Goal: Task Accomplishment & Management: Complete application form

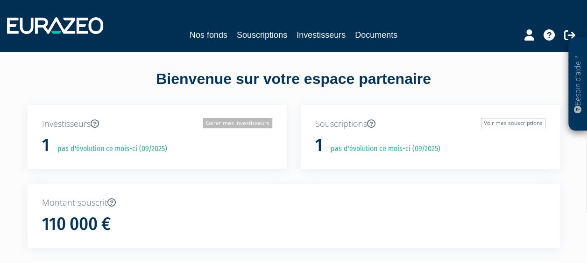
click at [247, 122] on link "Gérer mes investisseurs" at bounding box center [237, 123] width 69 height 10
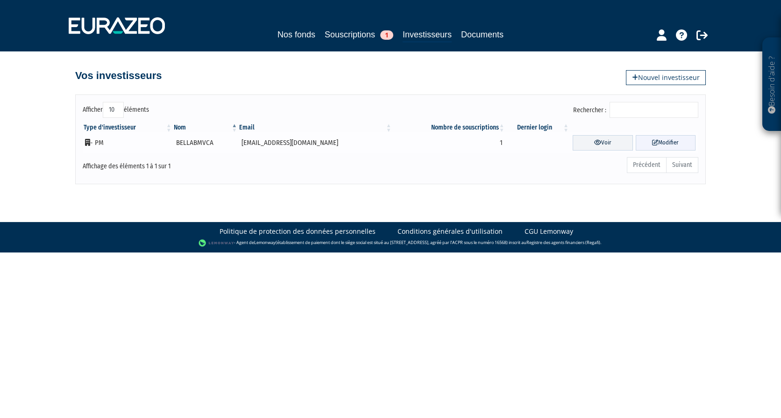
click at [594, 144] on link "Modifier" at bounding box center [666, 142] width 60 height 15
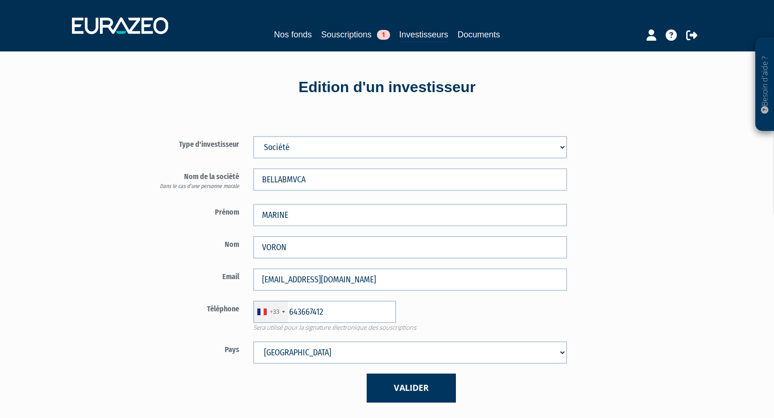
type input "6 43 66 74 12"
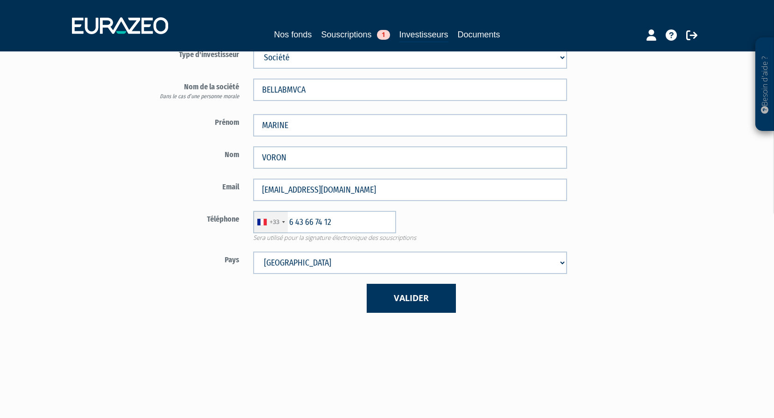
scroll to position [93, 0]
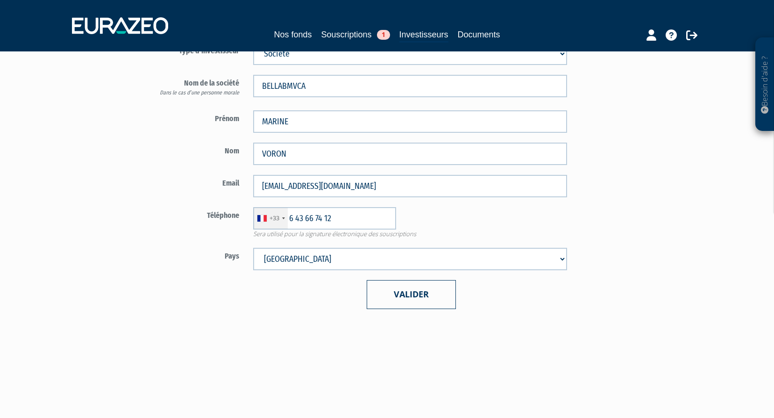
click at [446, 294] on button "Valider" at bounding box center [411, 294] width 89 height 28
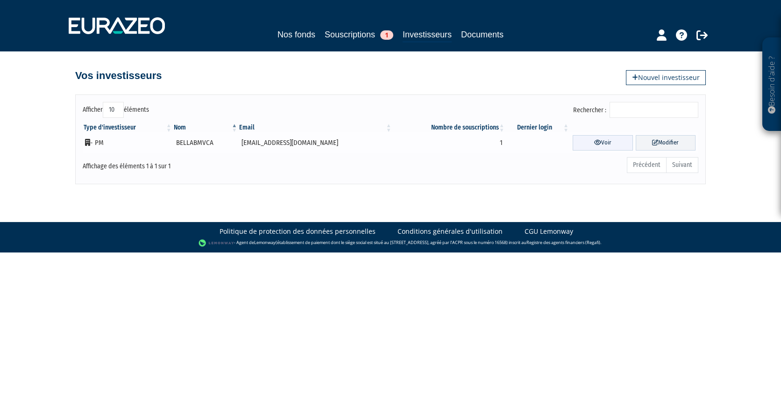
click at [613, 144] on link "Voir" at bounding box center [603, 142] width 60 height 15
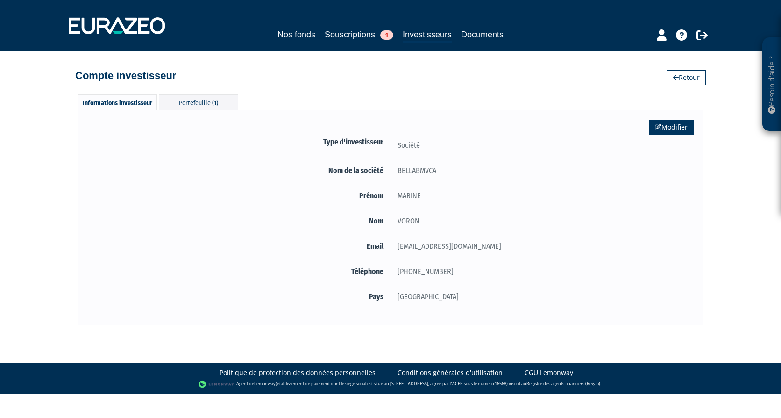
click at [672, 127] on link "Modifier" at bounding box center [671, 127] width 45 height 15
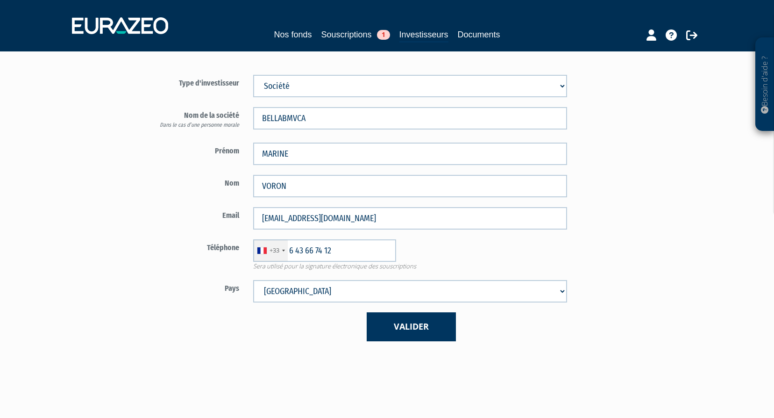
scroll to position [39, 0]
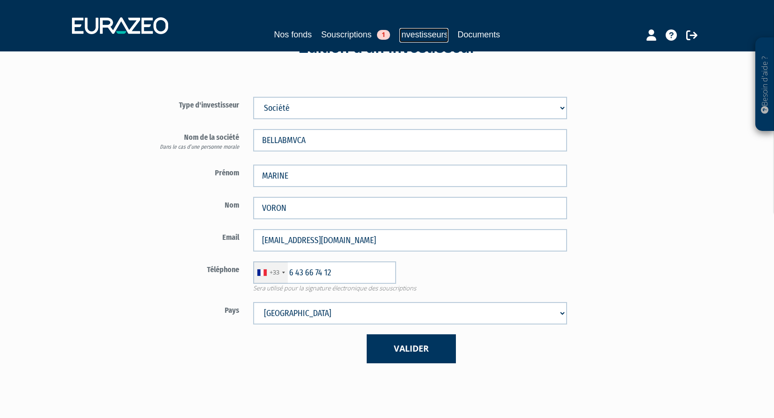
click at [409, 32] on link "Investisseurs" at bounding box center [423, 35] width 49 height 14
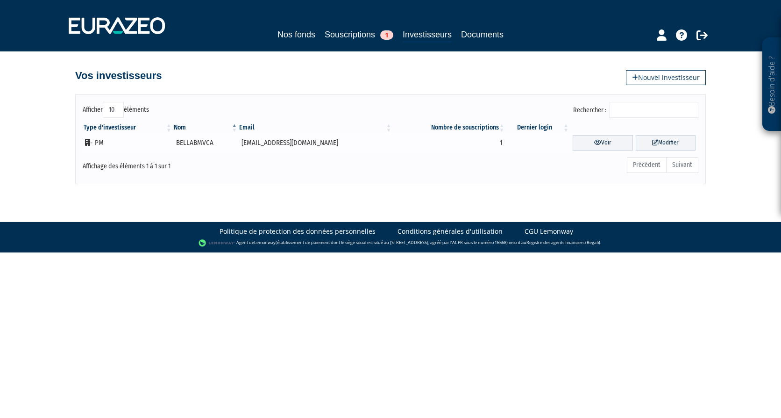
click at [431, 142] on td "1" at bounding box center [448, 142] width 113 height 21
click at [652, 143] on icon at bounding box center [655, 142] width 6 height 6
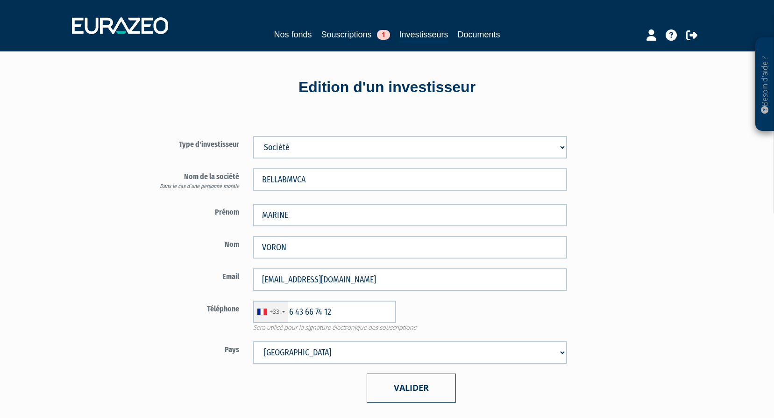
click at [414, 391] on button "Valider" at bounding box center [411, 387] width 89 height 28
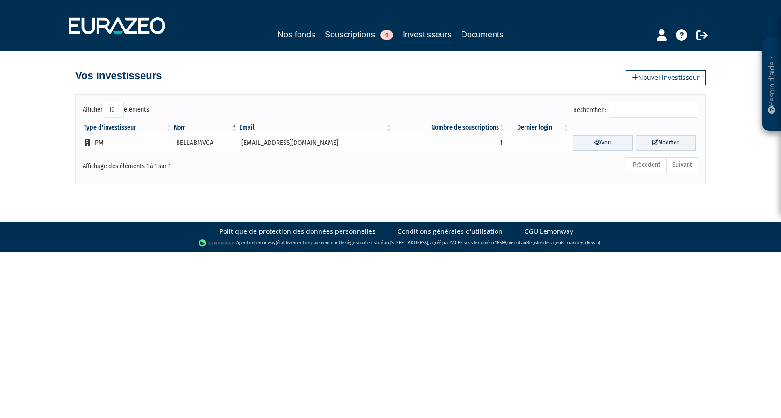
click at [616, 140] on link "Voir" at bounding box center [603, 142] width 60 height 15
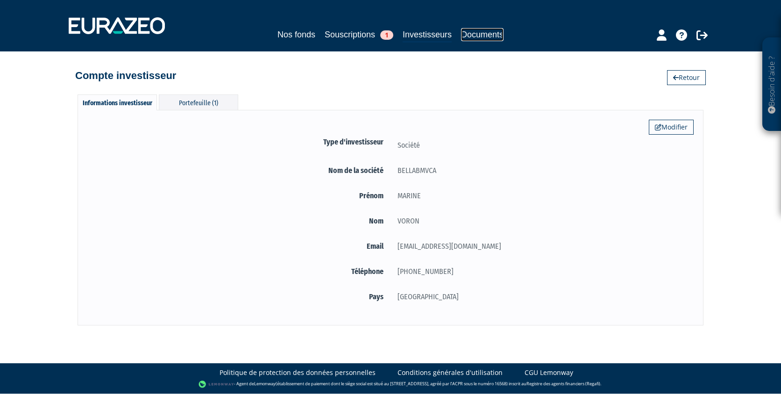
click at [478, 31] on link "Documents" at bounding box center [482, 34] width 43 height 13
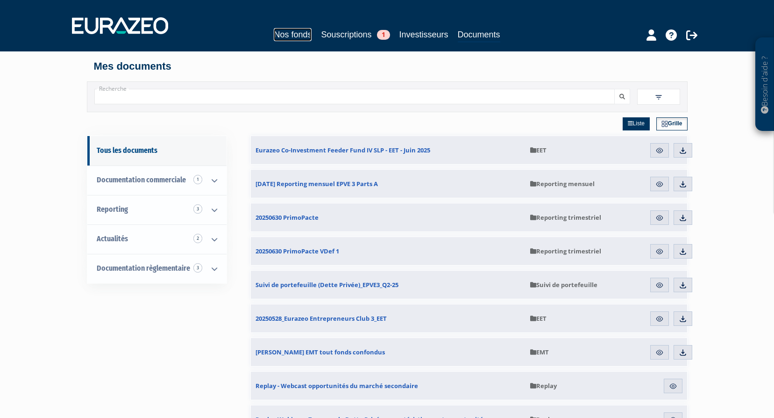
click at [304, 35] on link "Nos fonds" at bounding box center [293, 34] width 38 height 13
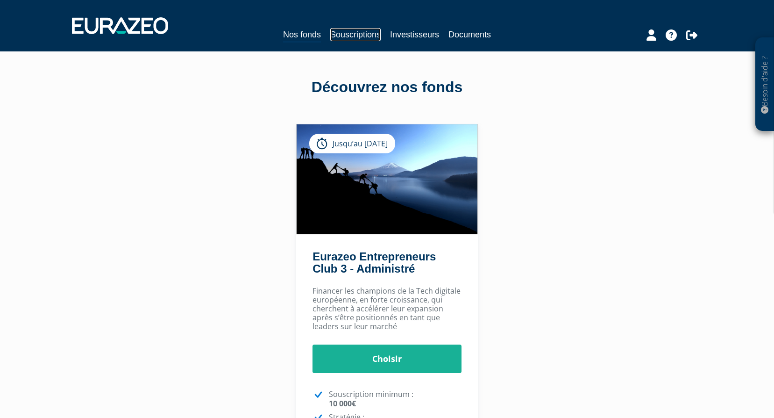
click at [342, 30] on link "Souscriptions" at bounding box center [355, 34] width 50 height 13
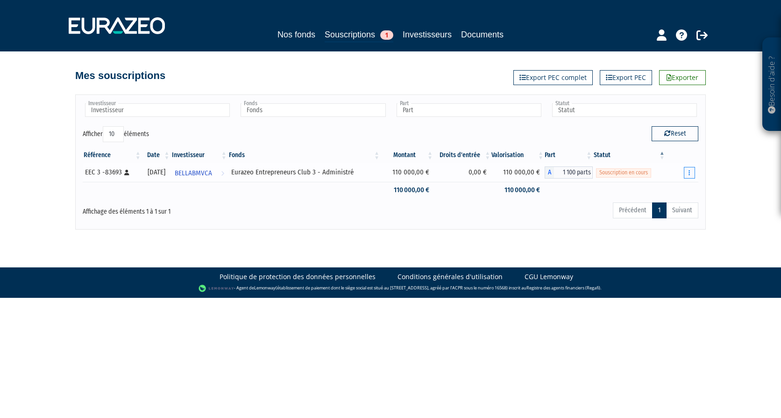
click at [689, 170] on icon "button" at bounding box center [688, 173] width 1 height 6
click at [661, 204] on link "Compléter" at bounding box center [661, 206] width 61 height 15
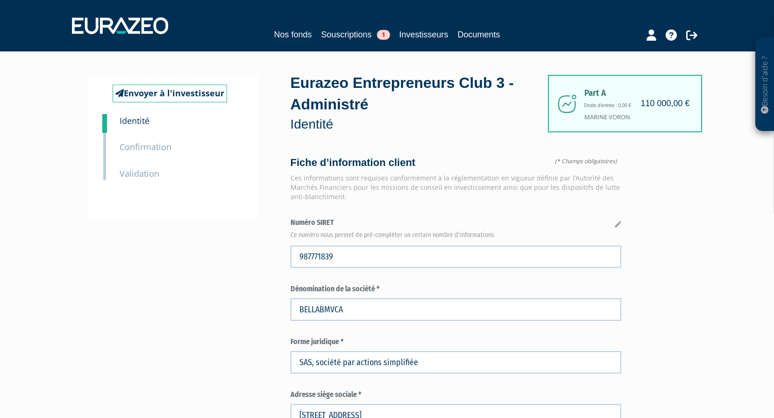
click at [152, 150] on small "Confirmation" at bounding box center [146, 146] width 52 height 11
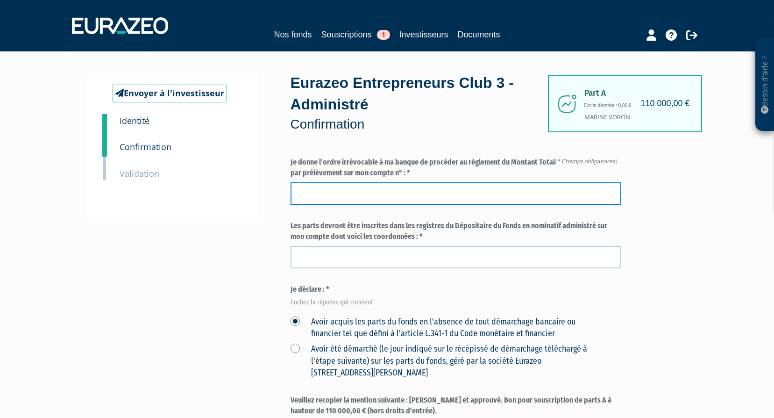
click at [344, 195] on input "text" at bounding box center [456, 193] width 331 height 22
click at [418, 191] on input "text" at bounding box center [456, 193] width 331 height 22
type input "92816594301"
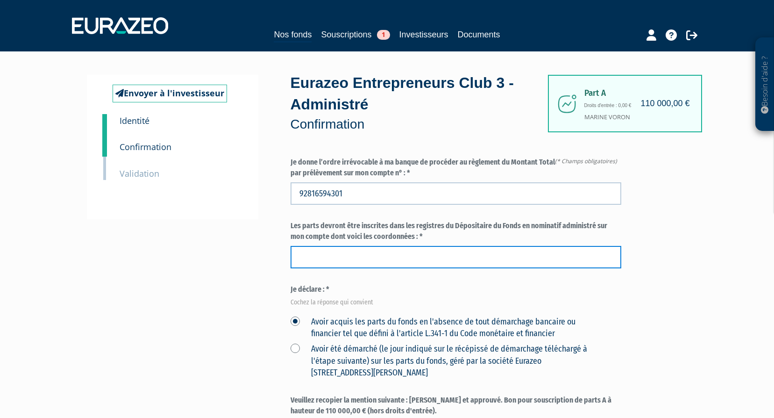
click at [380, 257] on input "text" at bounding box center [456, 257] width 331 height 22
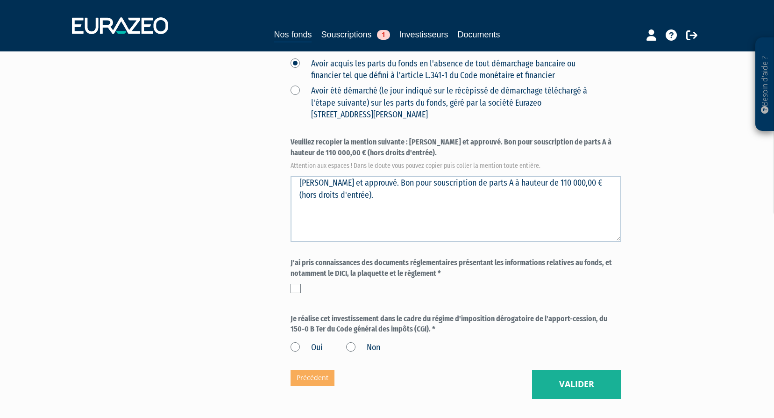
scroll to position [280, 0]
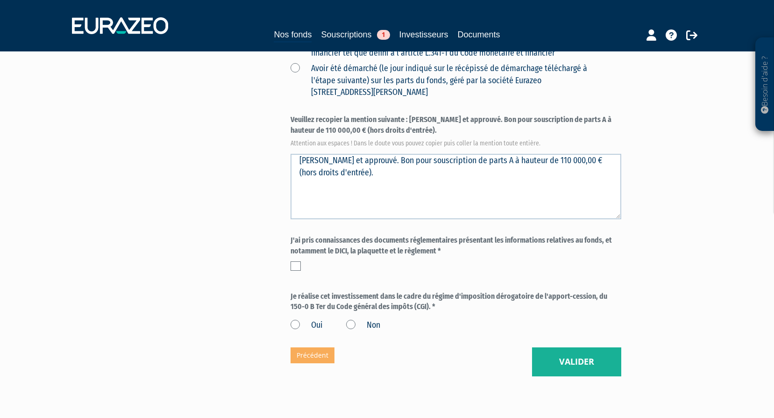
type input "FR7619553000059281659430125"
click at [300, 264] on label at bounding box center [296, 265] width 10 height 9
click at [0, 0] on input "checkbox" at bounding box center [0, 0] width 0 height 0
click at [296, 323] on label "Oui" at bounding box center [307, 325] width 32 height 12
click at [0, 0] on input "Oui" at bounding box center [0, 0] width 0 height 0
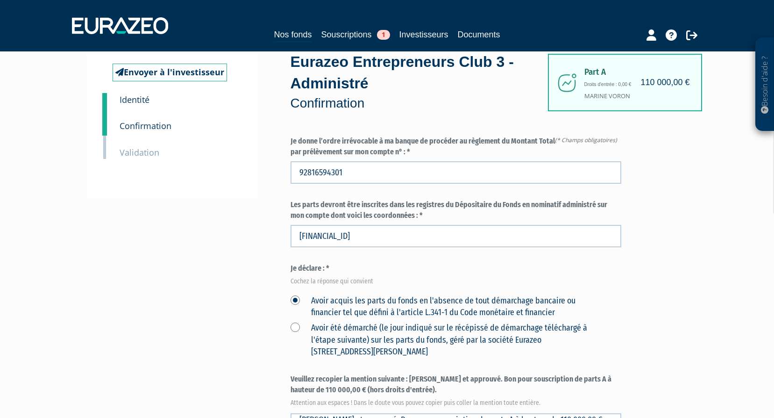
scroll to position [0, 0]
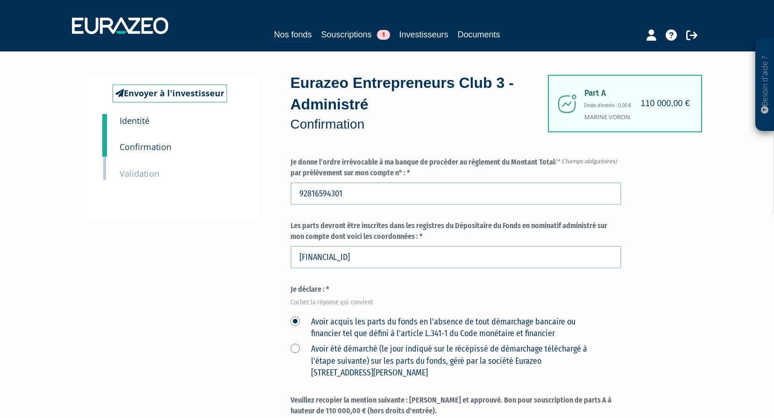
click at [144, 175] on small "Validation" at bounding box center [140, 173] width 40 height 11
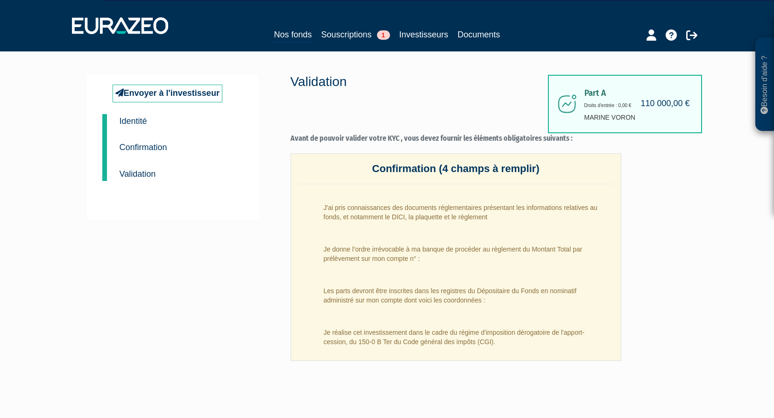
click at [149, 147] on small "Confirmation" at bounding box center [144, 146] width 48 height 9
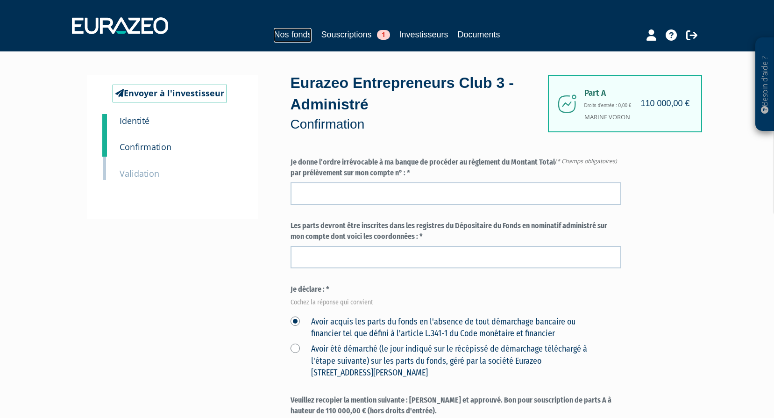
click at [303, 34] on link "Nos fonds" at bounding box center [293, 35] width 38 height 14
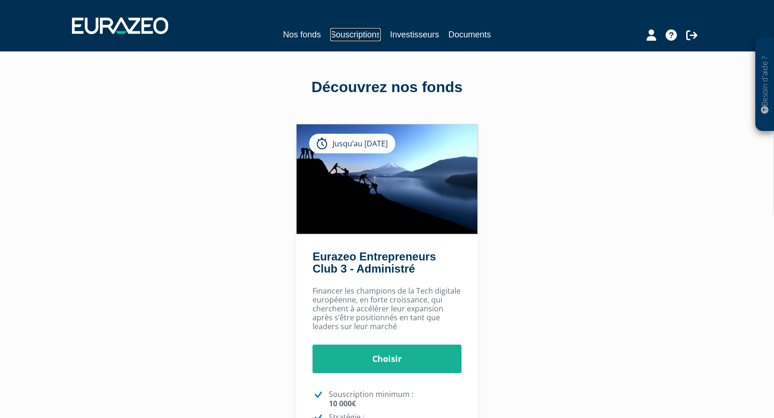
click at [365, 36] on link "Souscriptions" at bounding box center [355, 34] width 50 height 13
